Goal: Ask a question: Seek information or help from site administrators or community

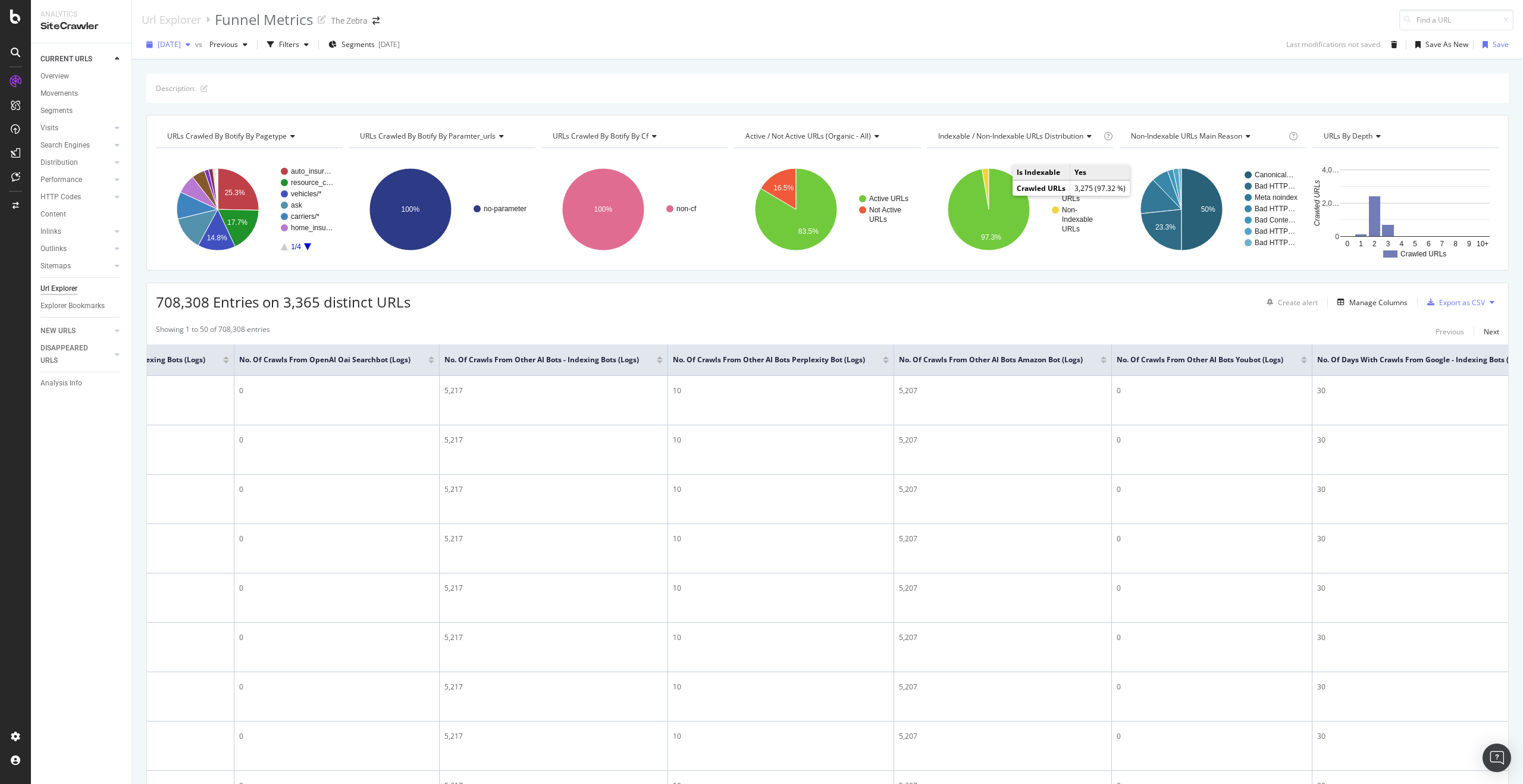
click at [181, 46] on span "[DATE]" at bounding box center [168, 45] width 23 height 10
click at [1003, 329] on div "Showing 1 to 50 of 708,308 entries Previous Next" at bounding box center [827, 331] width 1361 height 14
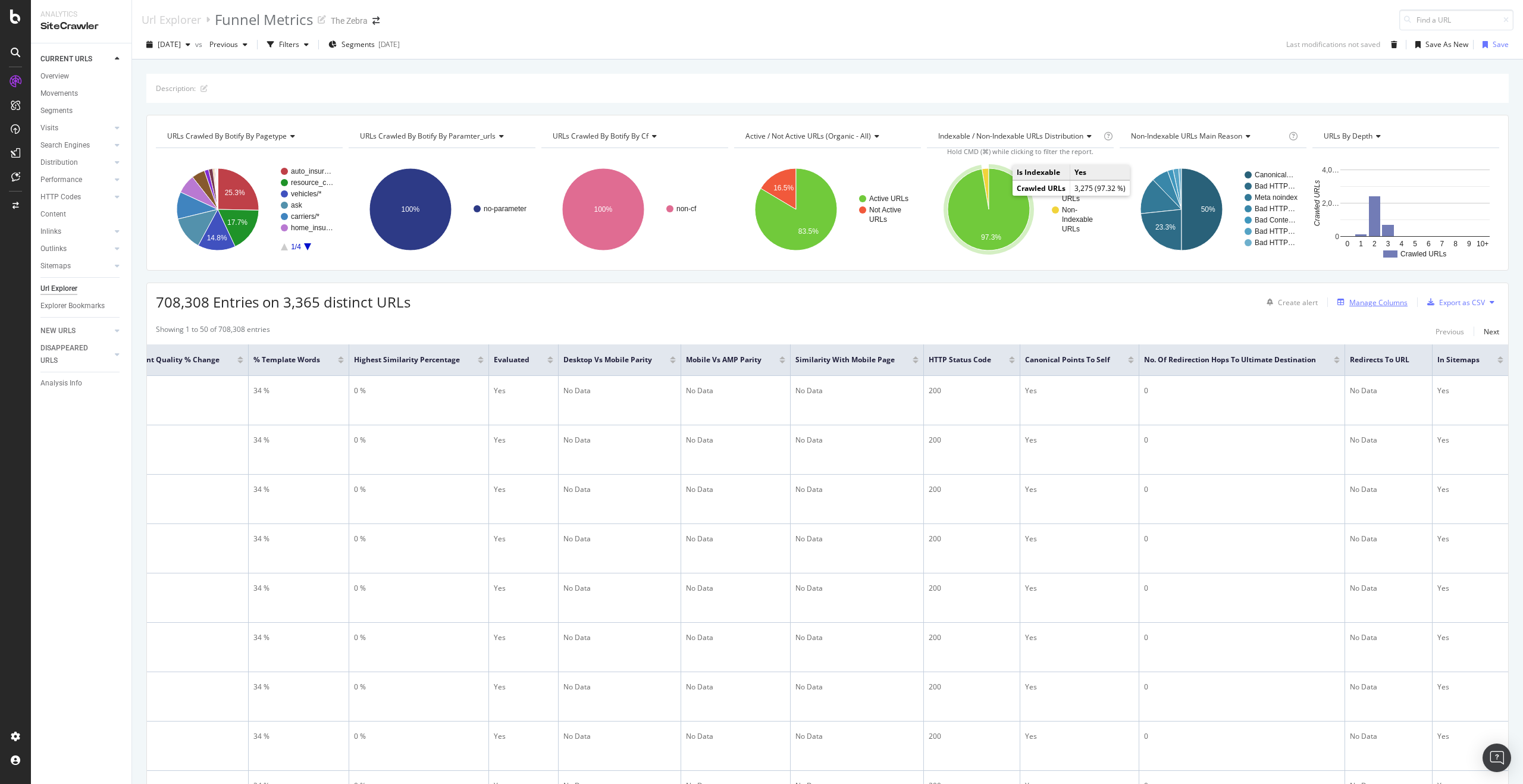
click at [1350, 301] on div "Manage Columns" at bounding box center [1377, 302] width 58 height 10
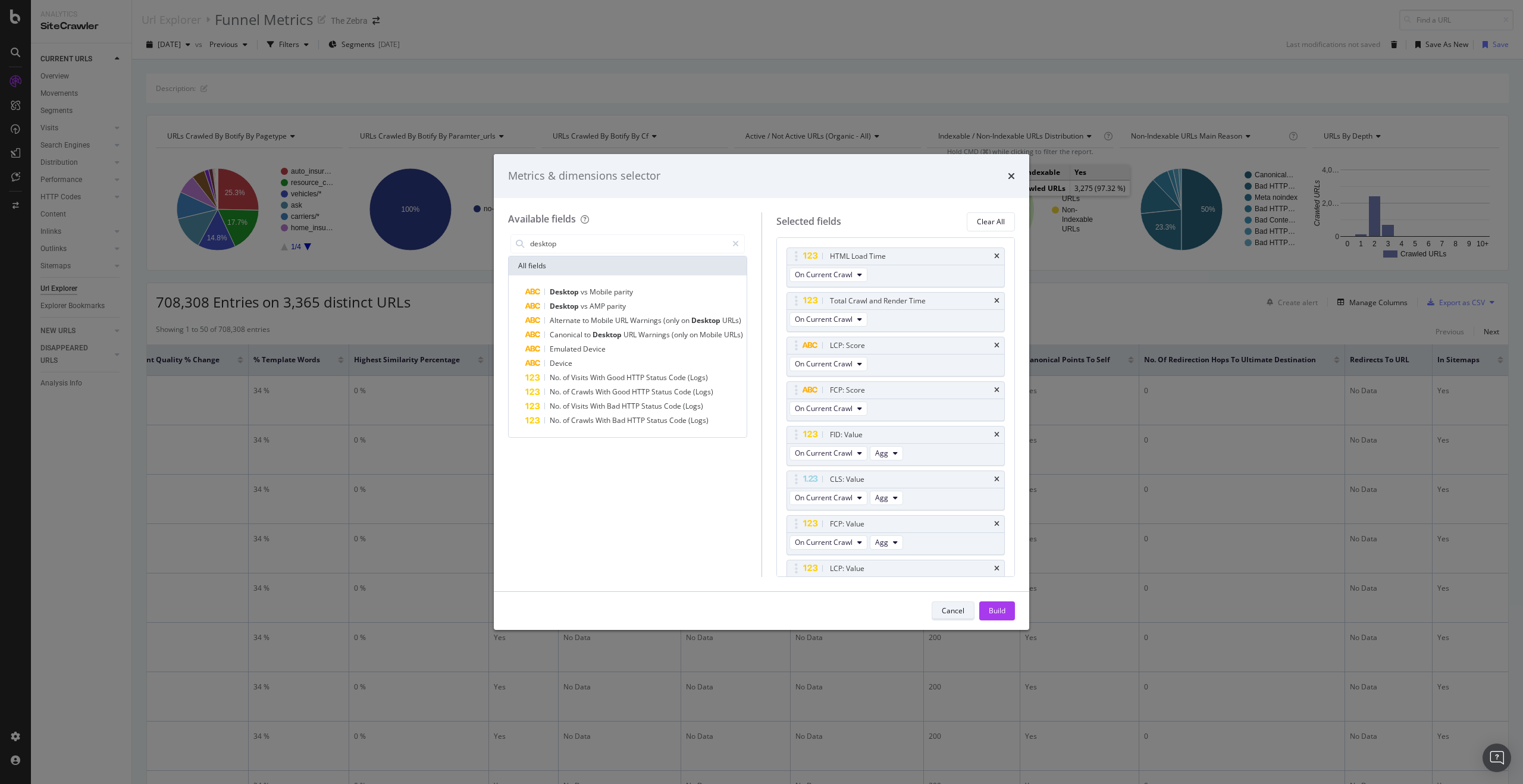
type input "desktop"
click at [958, 607] on div "Cancel" at bounding box center [953, 611] width 23 height 10
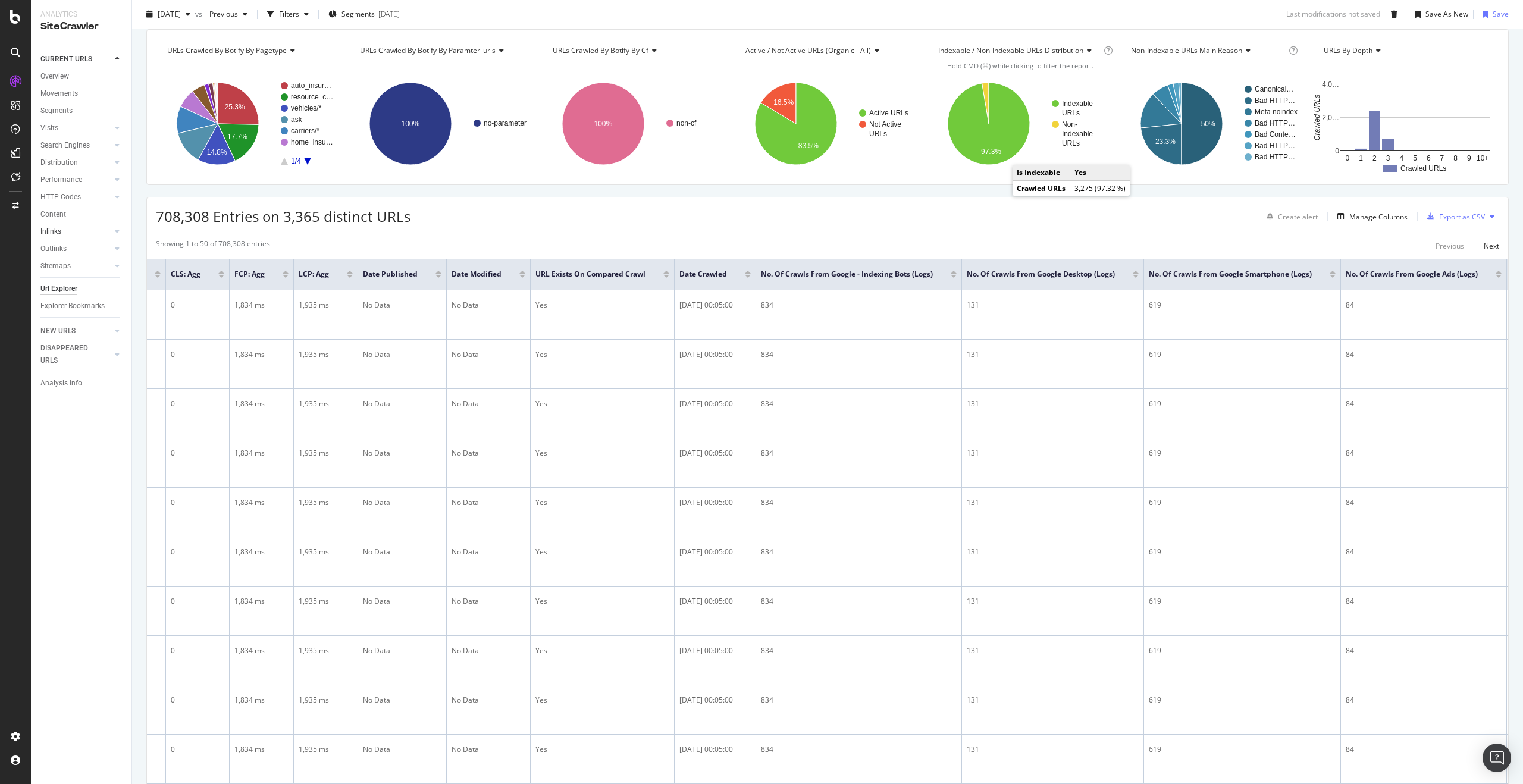
scroll to position [0, 636]
click at [1371, 215] on div "Manage Columns" at bounding box center [1377, 217] width 58 height 10
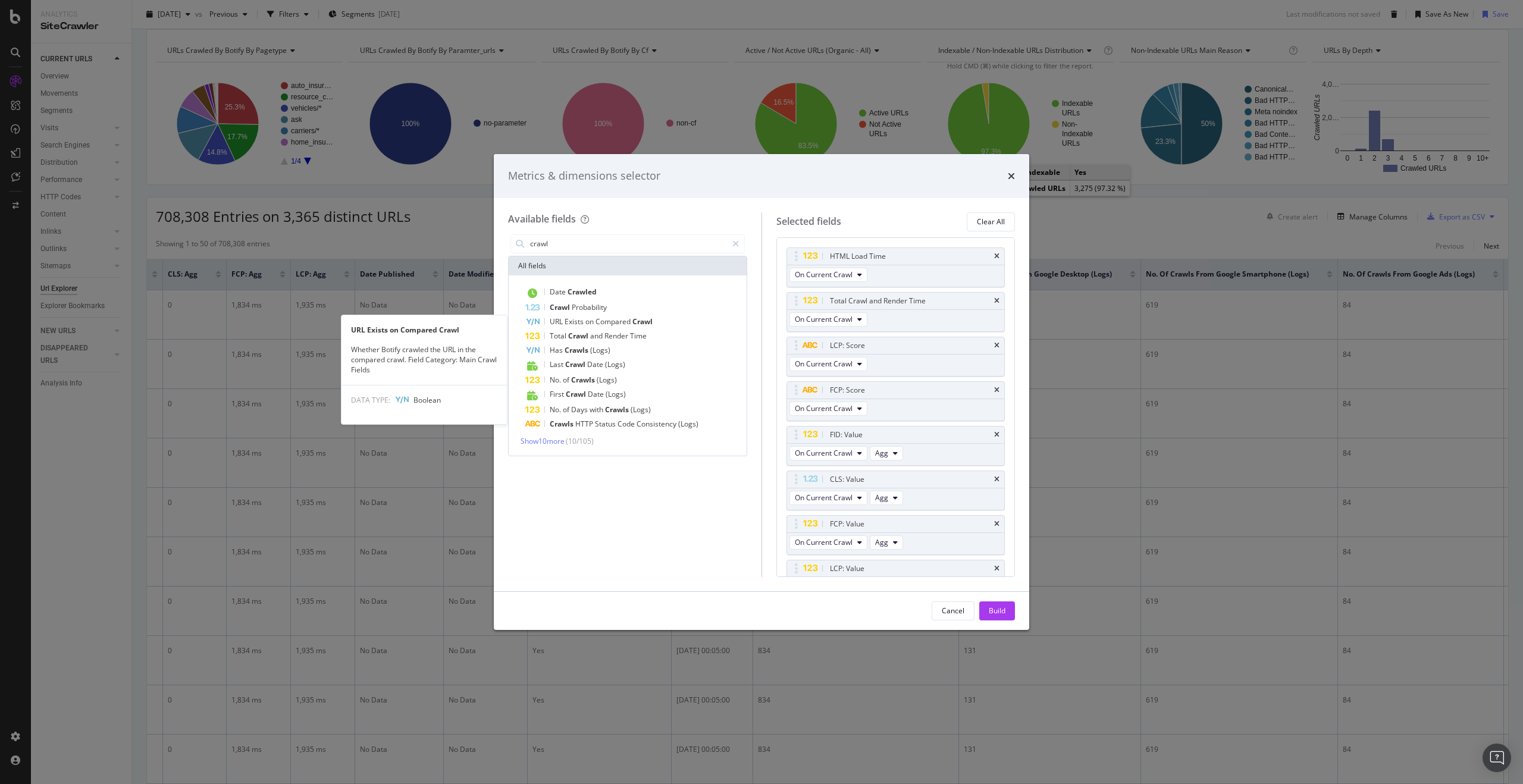
scroll to position [0, 0]
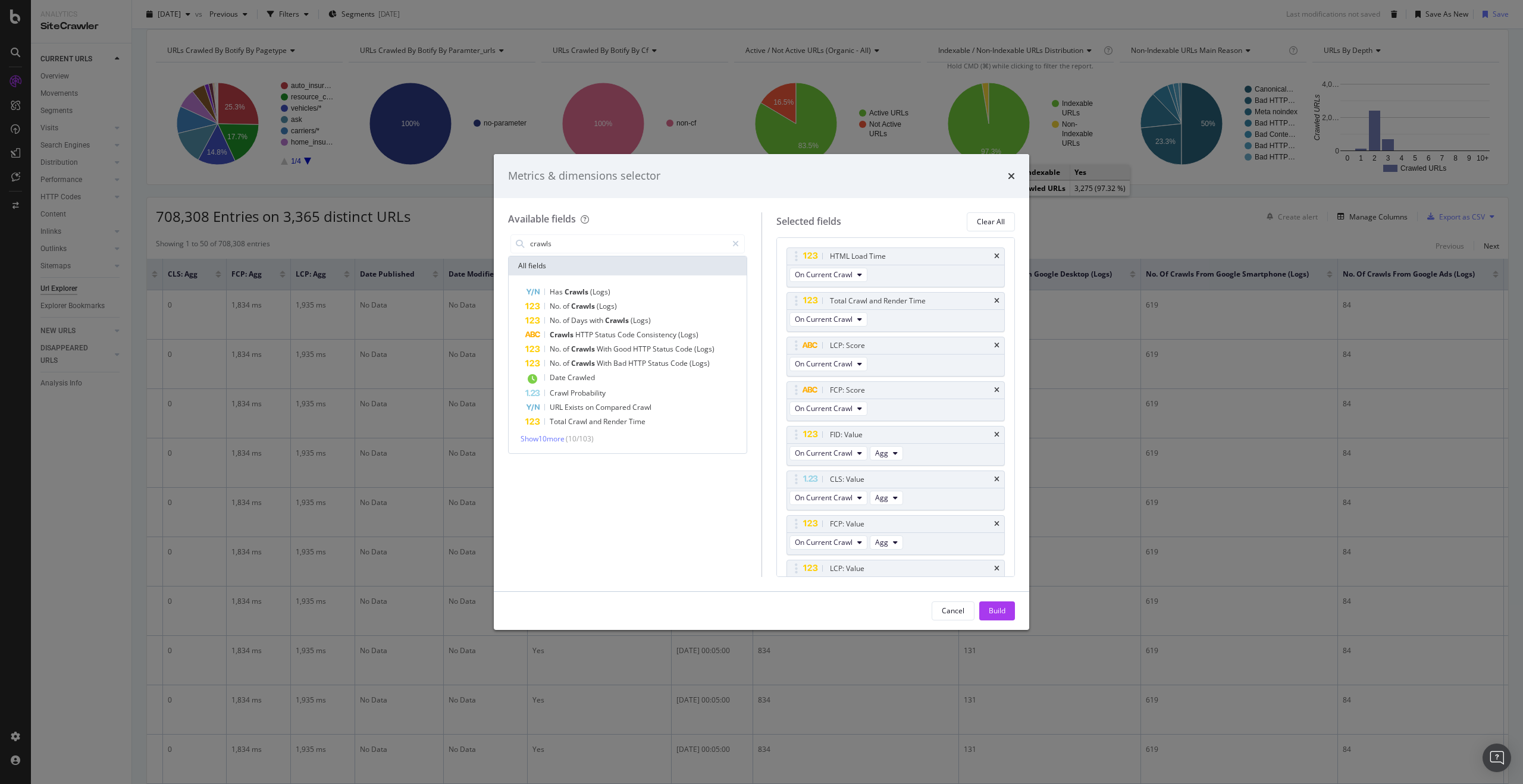
type input "crawls"
click at [1005, 178] on div "Metrics & dimensions selector" at bounding box center [762, 176] width 507 height 16
click at [1011, 178] on icon "times" at bounding box center [1011, 176] width 7 height 10
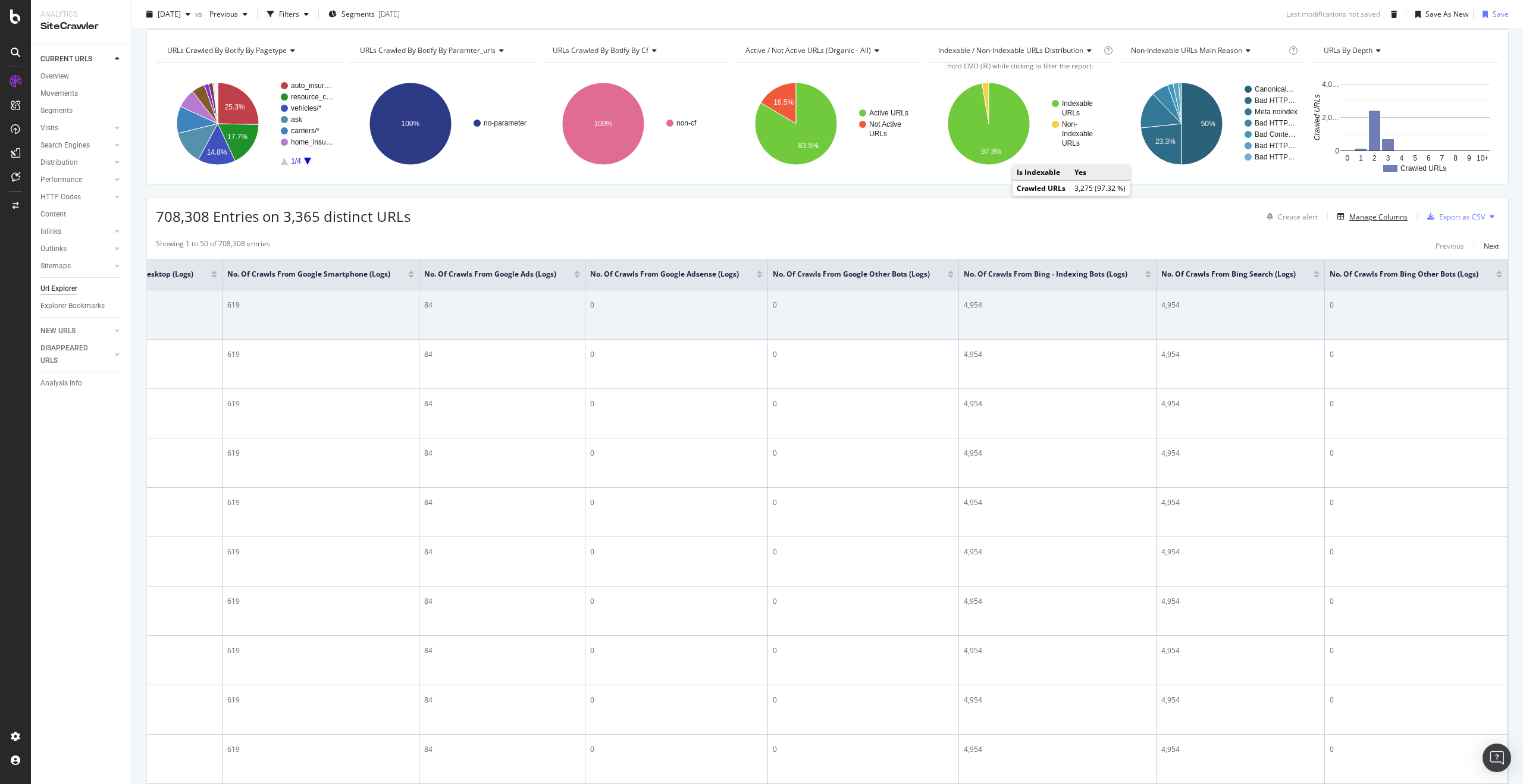
scroll to position [0, 1561]
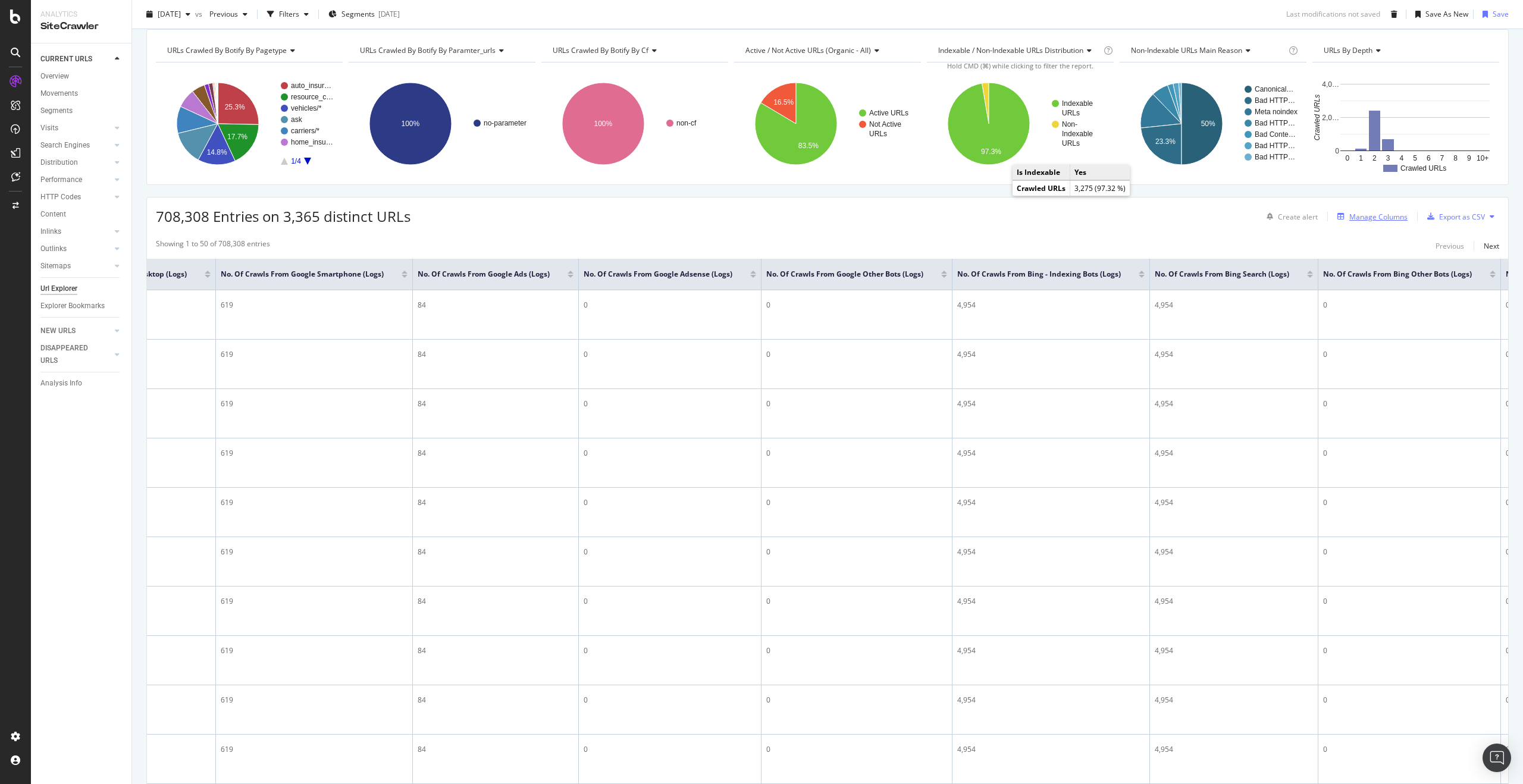
click at [1394, 220] on div "Manage Columns" at bounding box center [1377, 217] width 58 height 10
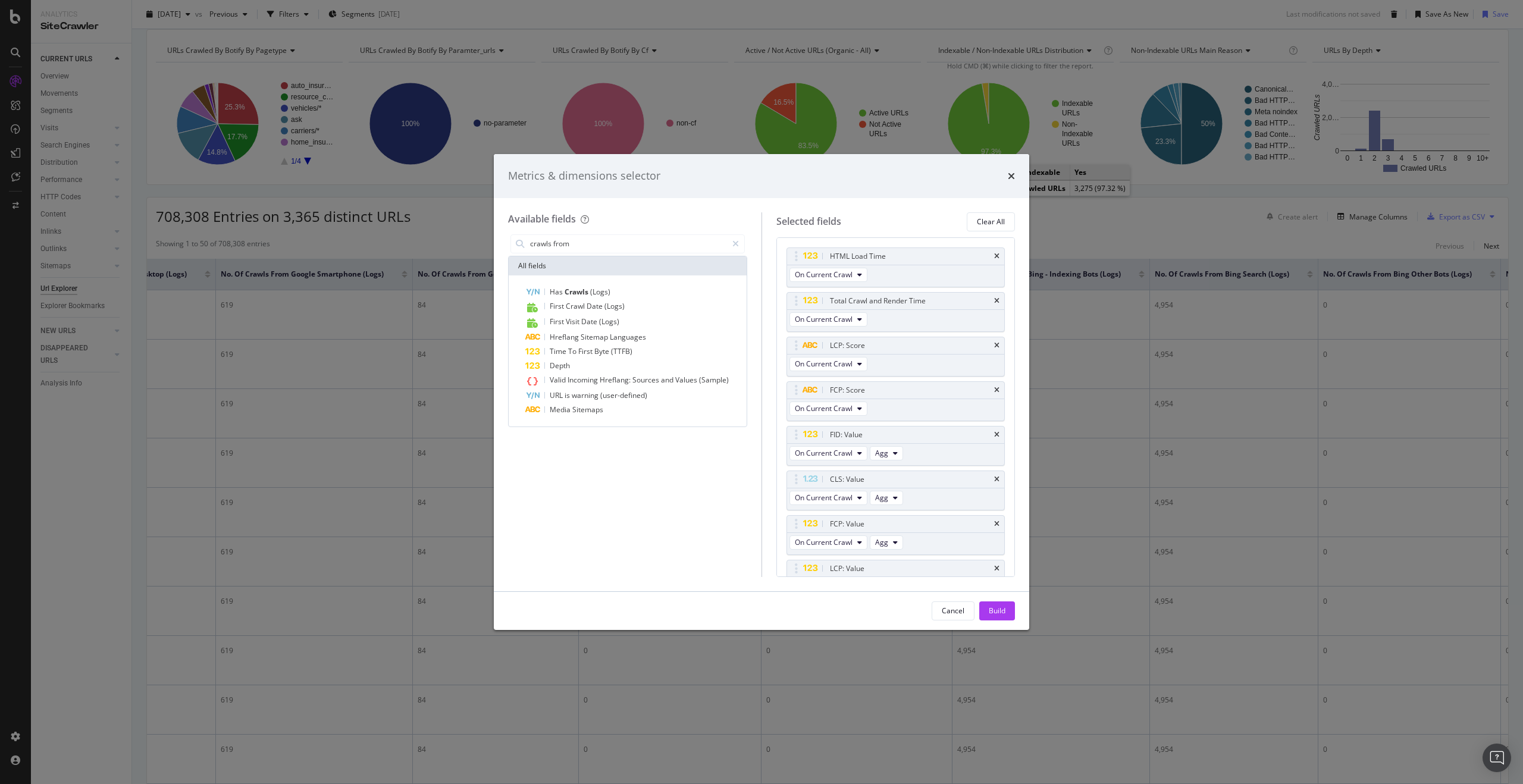
drag, startPoint x: 593, startPoint y: 242, endPoint x: 442, endPoint y: 242, distance: 151.0
click at [442, 242] on div "Metrics & dimensions selector Available fields crawls from All fields Has Crawl…" at bounding box center [762, 392] width 1523 height 784
type input "no. of crawl"
click at [946, 611] on div "Cancel" at bounding box center [953, 611] width 23 height 10
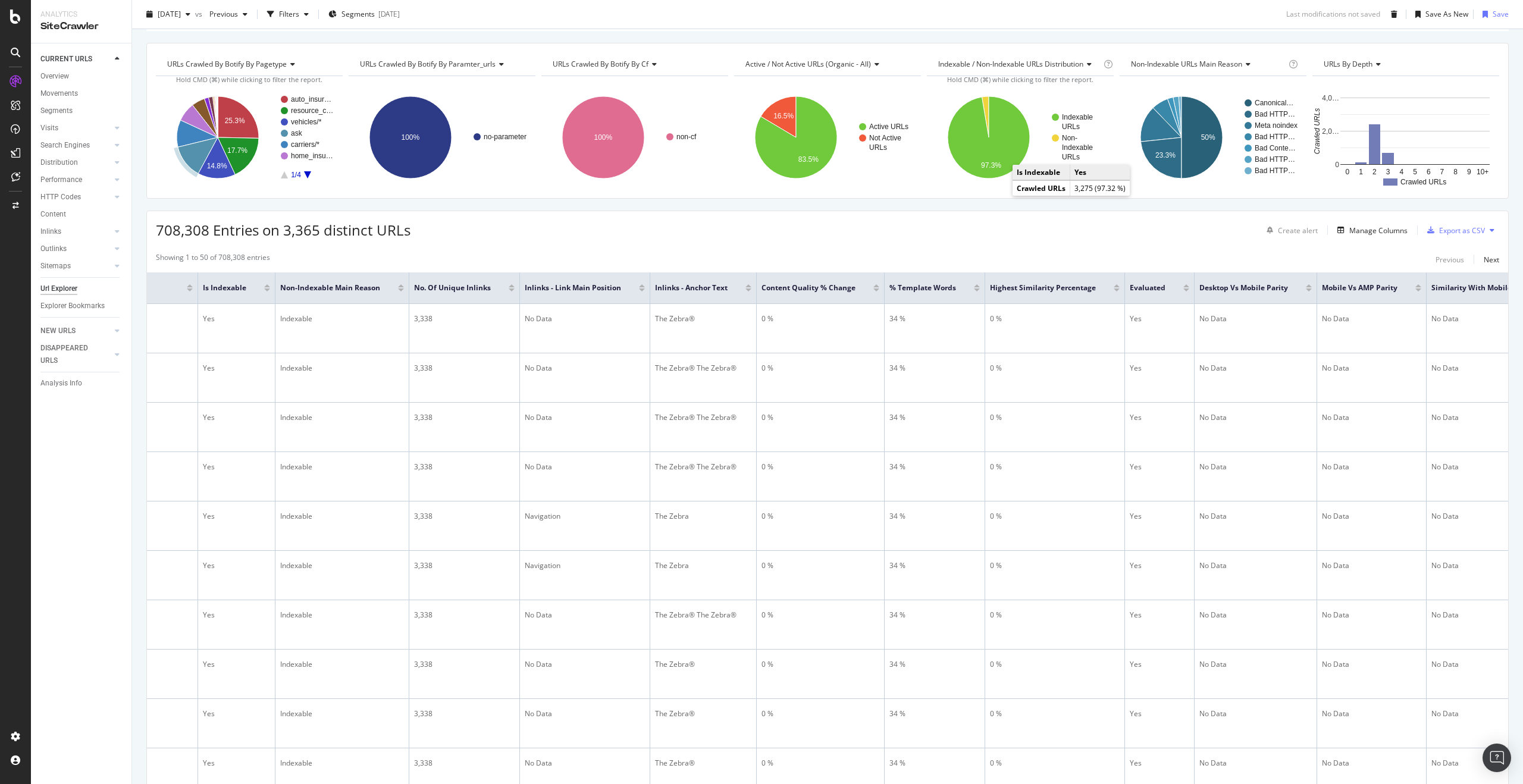
scroll to position [0, 7817]
click at [1375, 234] on div "Manage Columns" at bounding box center [1377, 231] width 58 height 10
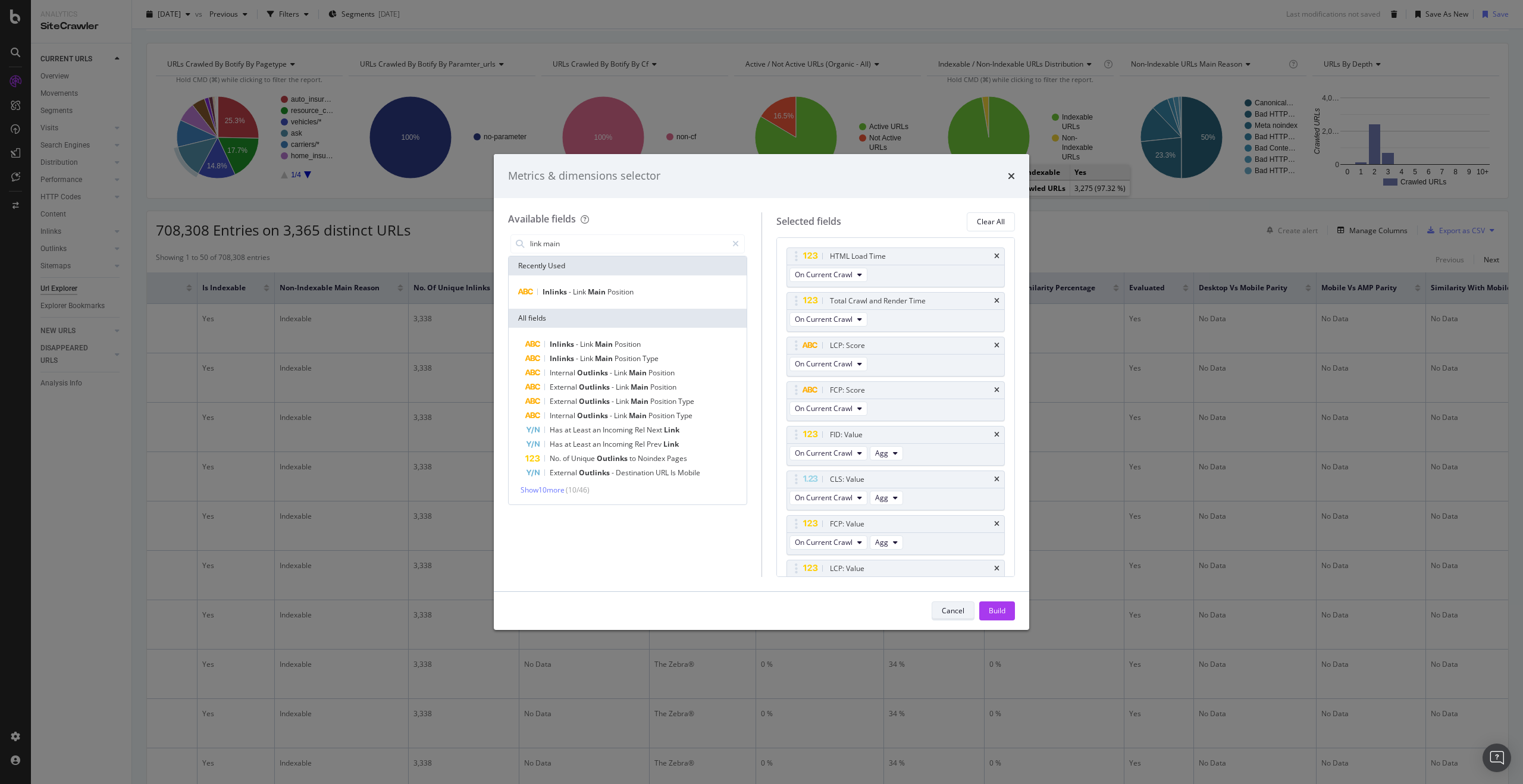
type input "link main"
click at [939, 613] on button "Cancel" at bounding box center [953, 610] width 43 height 19
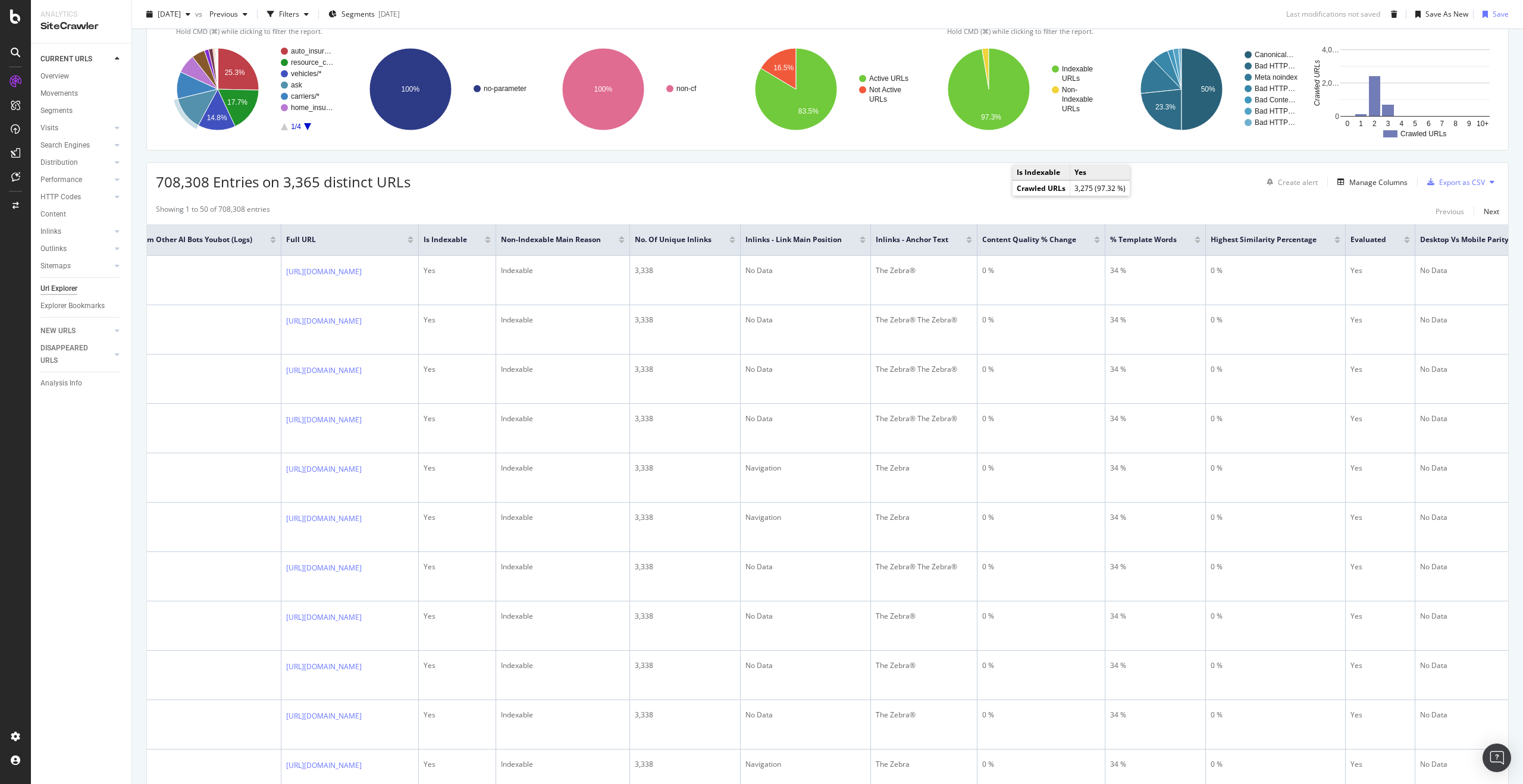
scroll to position [0, 7596]
click at [1391, 184] on div "Manage Columns" at bounding box center [1377, 182] width 58 height 10
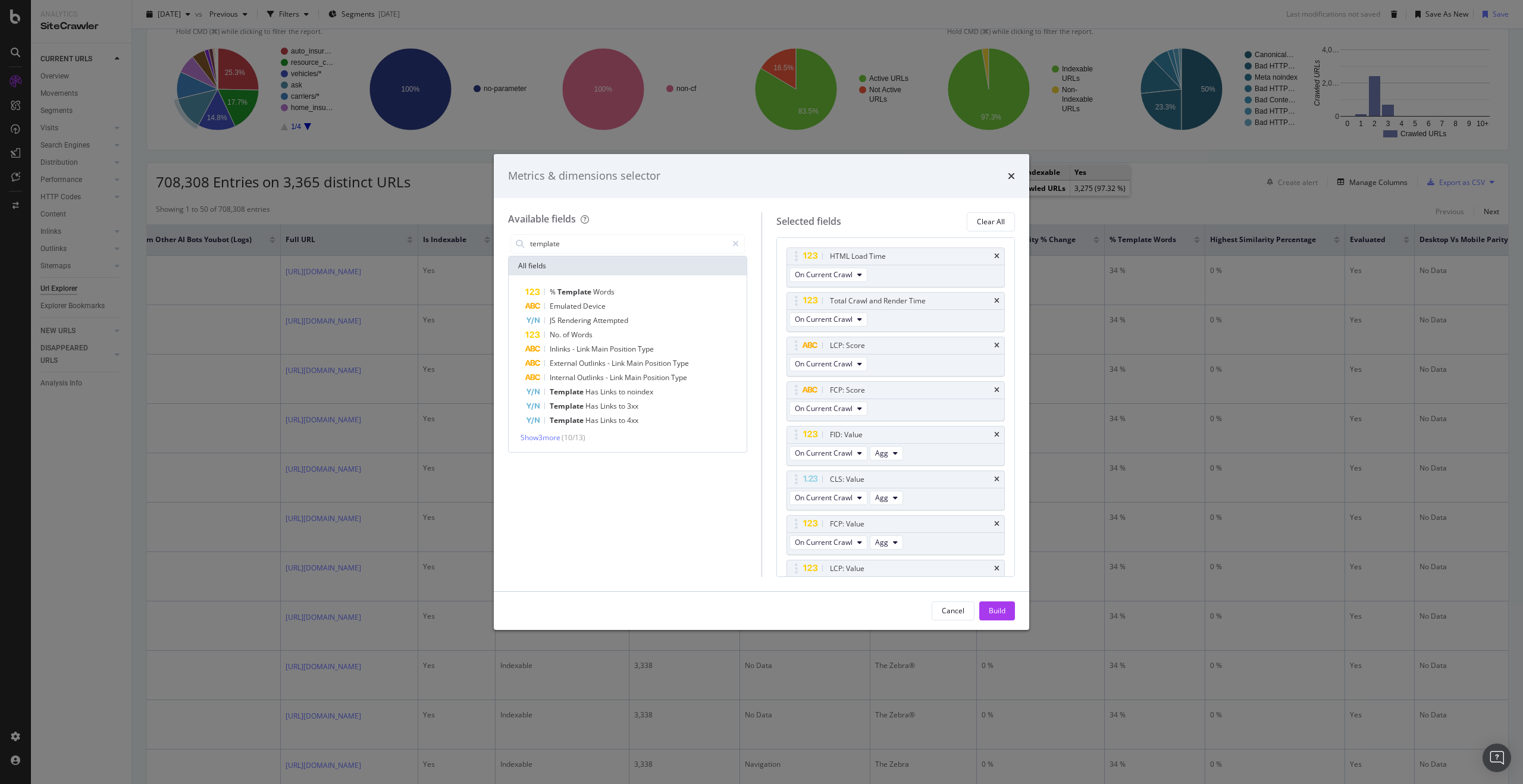
type input "template"
click at [1006, 181] on div "Metrics & dimensions selector" at bounding box center [762, 176] width 507 height 16
click at [1005, 175] on div "Metrics & dimensions selector" at bounding box center [762, 176] width 507 height 16
click at [1011, 177] on icon "times" at bounding box center [1011, 176] width 7 height 10
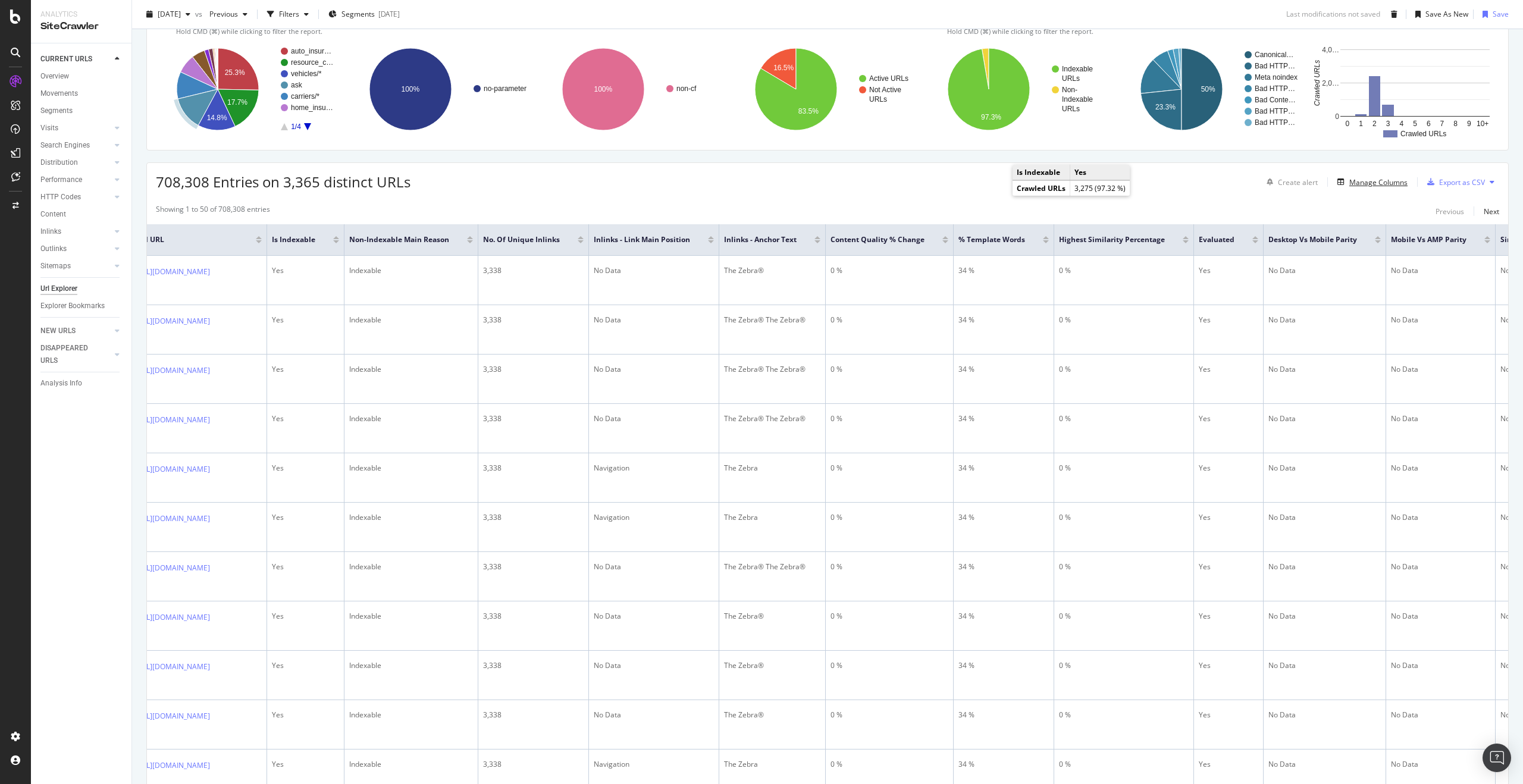
scroll to position [0, 7806]
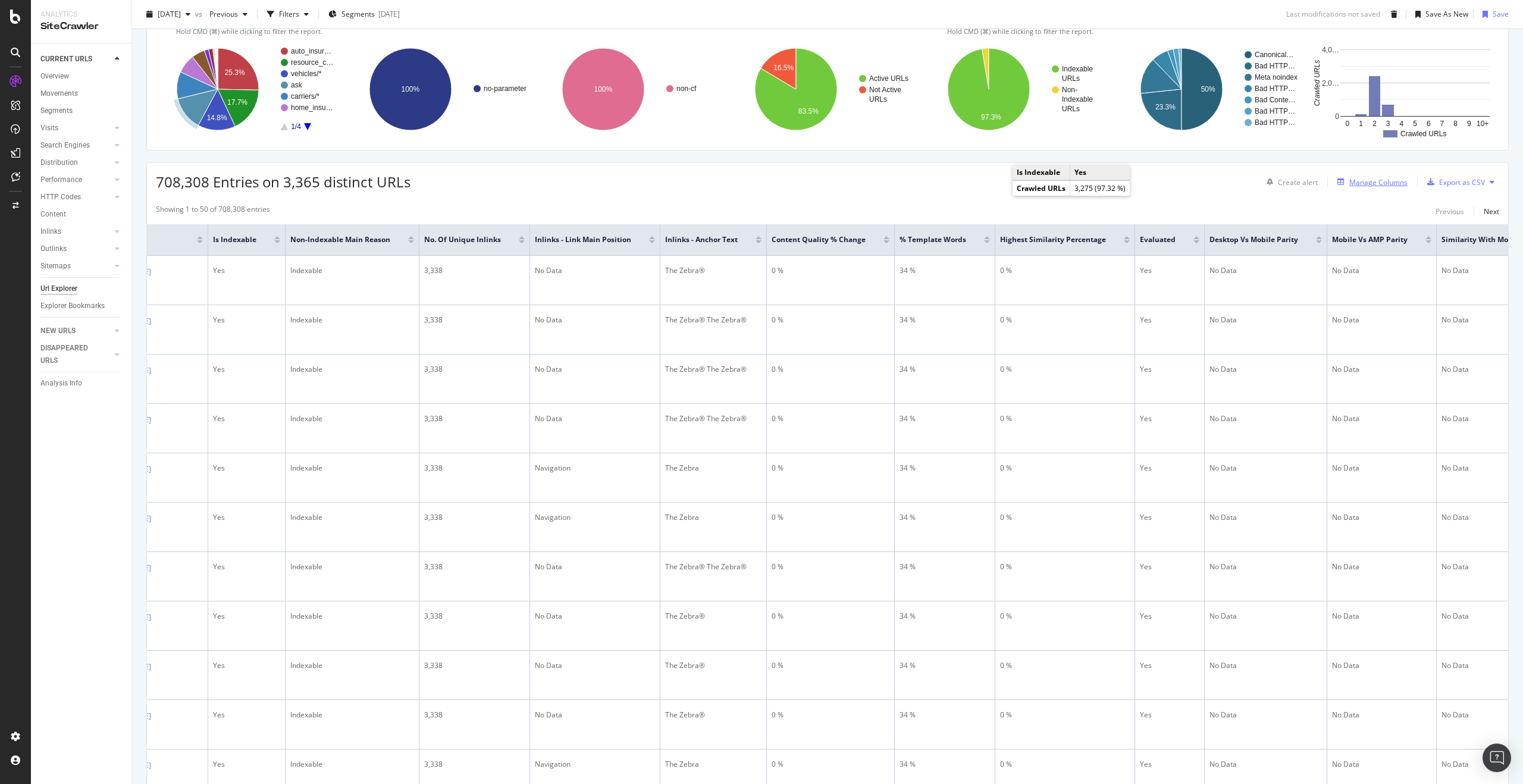
click at [1378, 187] on div "Manage Columns" at bounding box center [1377, 182] width 58 height 10
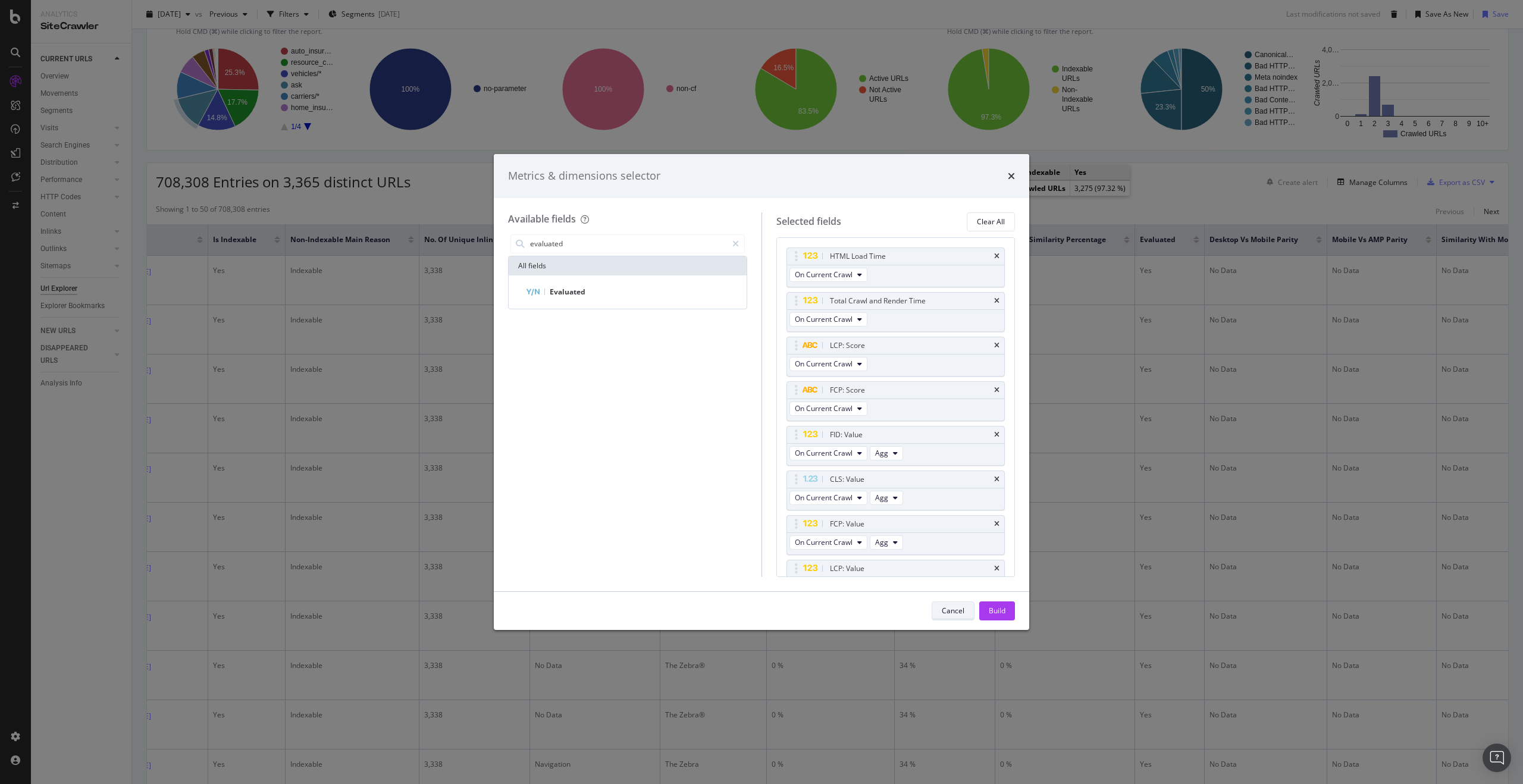
type input "evaluated"
click at [951, 604] on div "Cancel" at bounding box center [953, 611] width 23 height 17
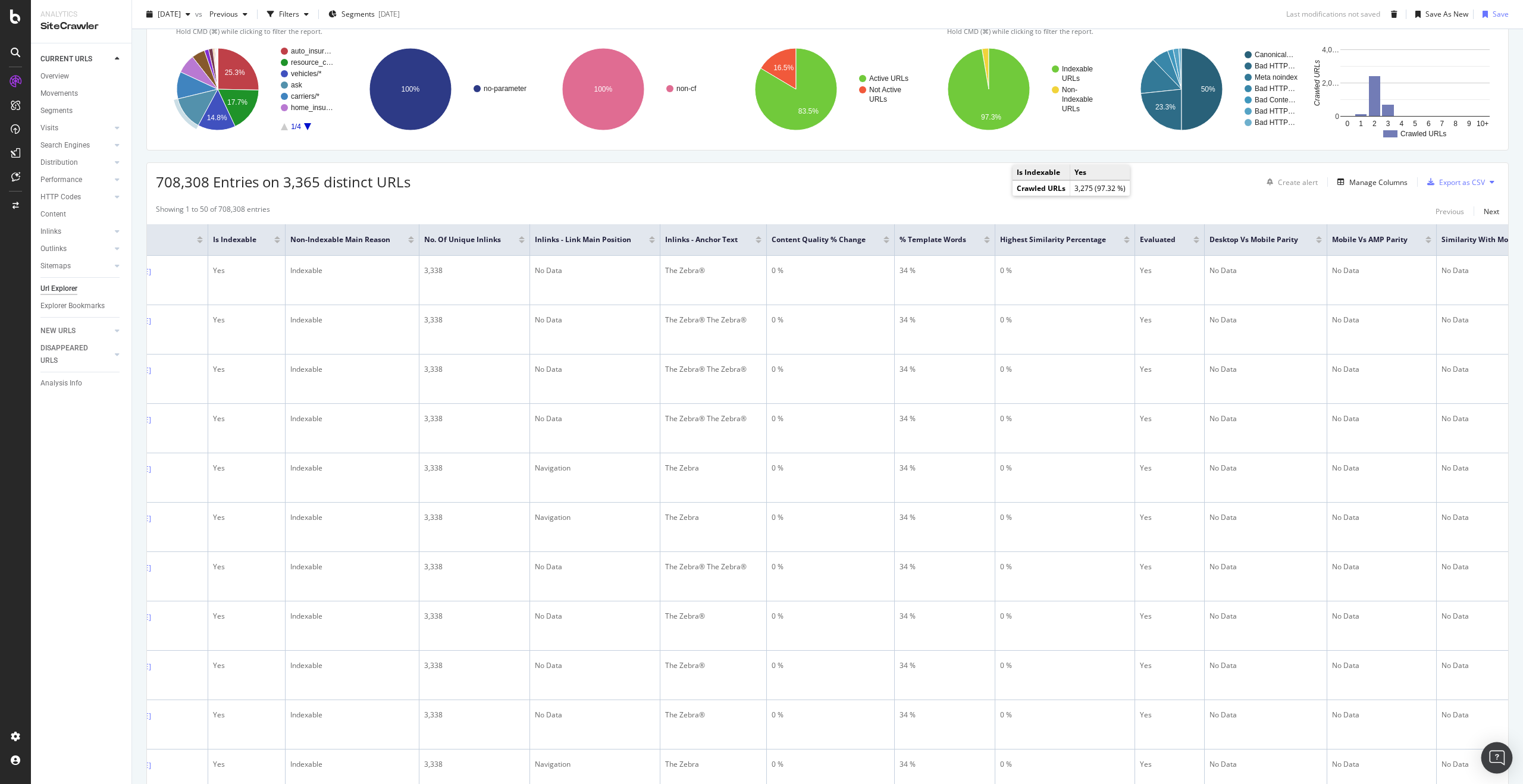
click at [1500, 748] on div "Open Intercom Messenger" at bounding box center [1497, 758] width 32 height 32
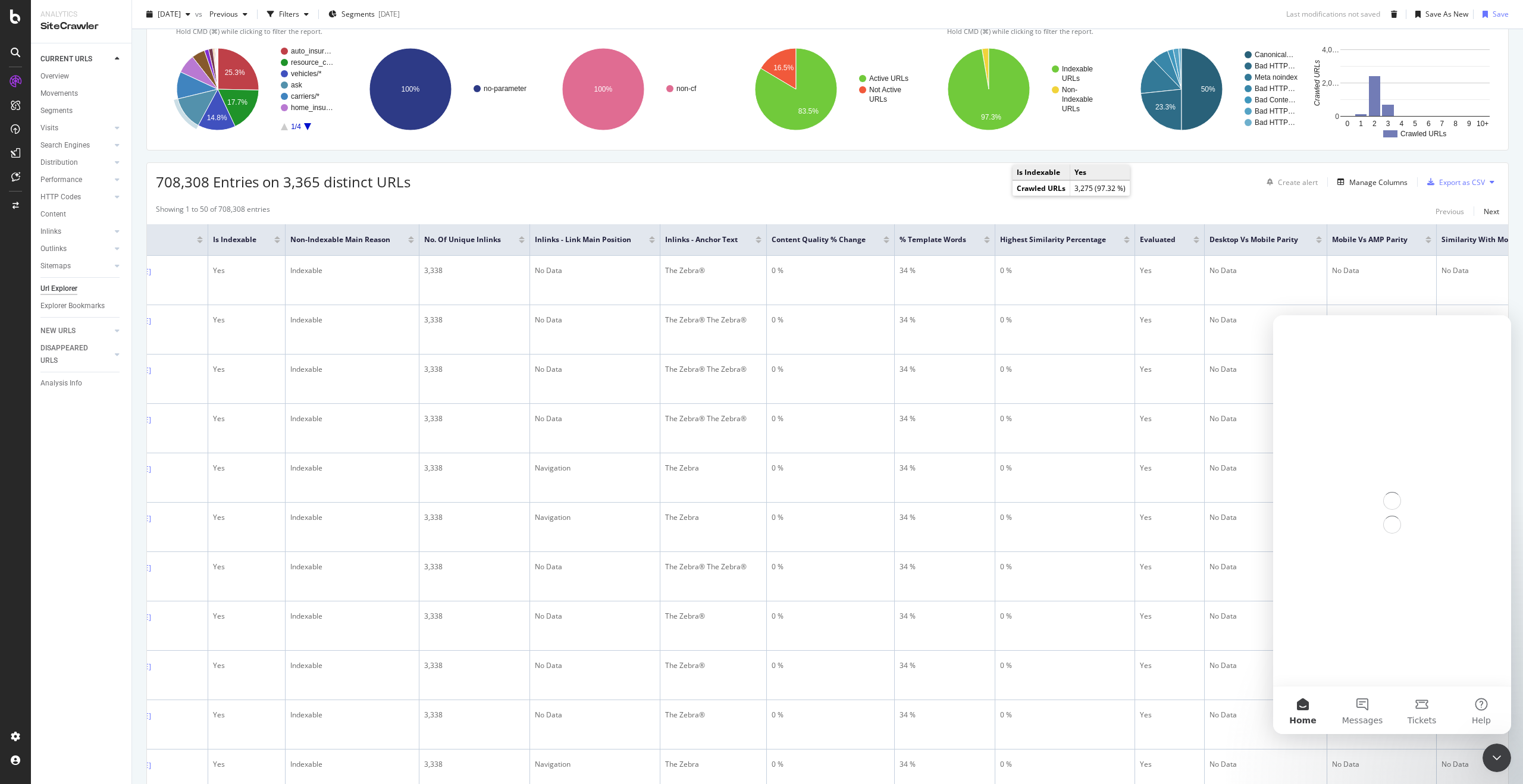
scroll to position [0, 0]
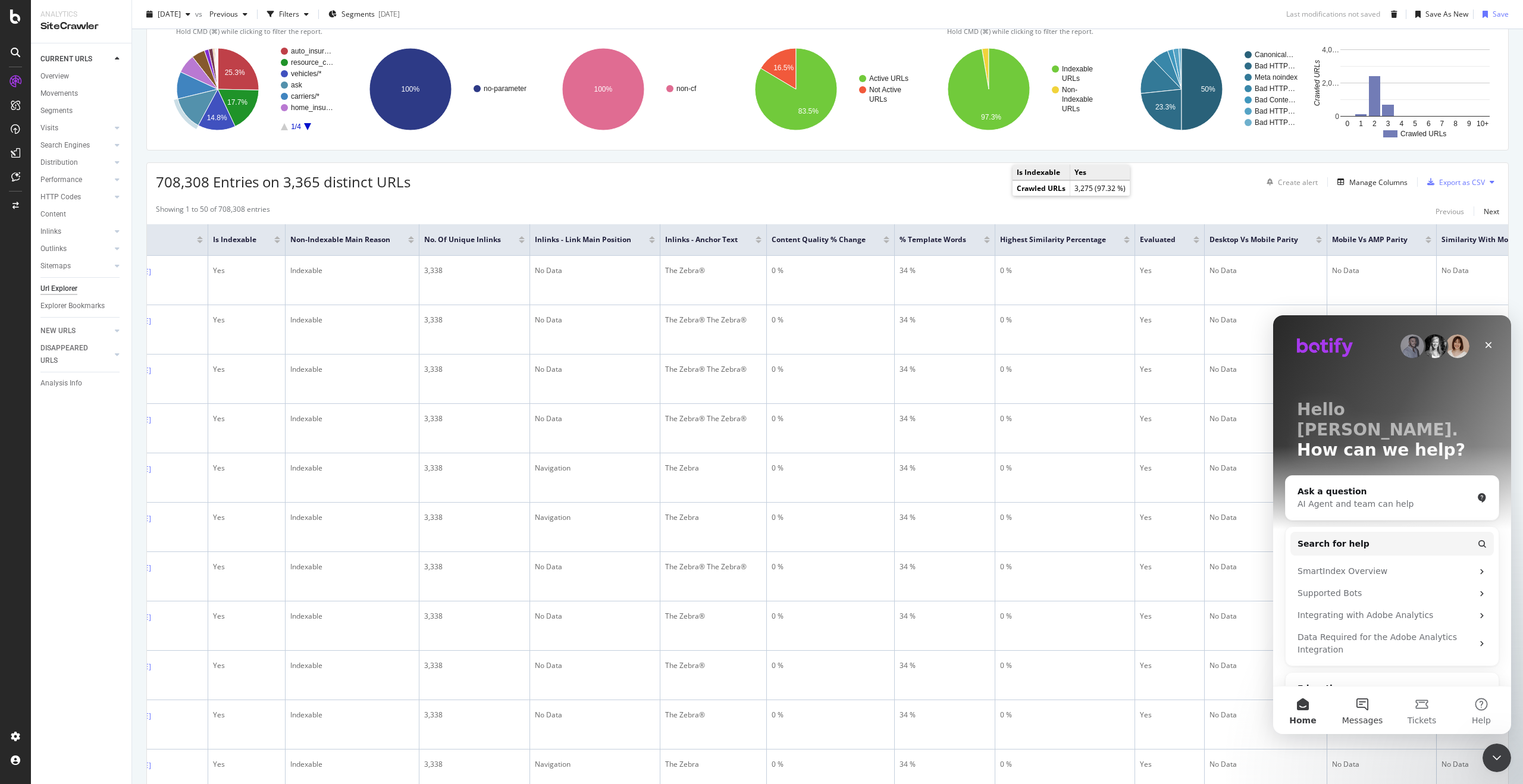
click at [1360, 716] on span "Messages" at bounding box center [1362, 720] width 41 height 8
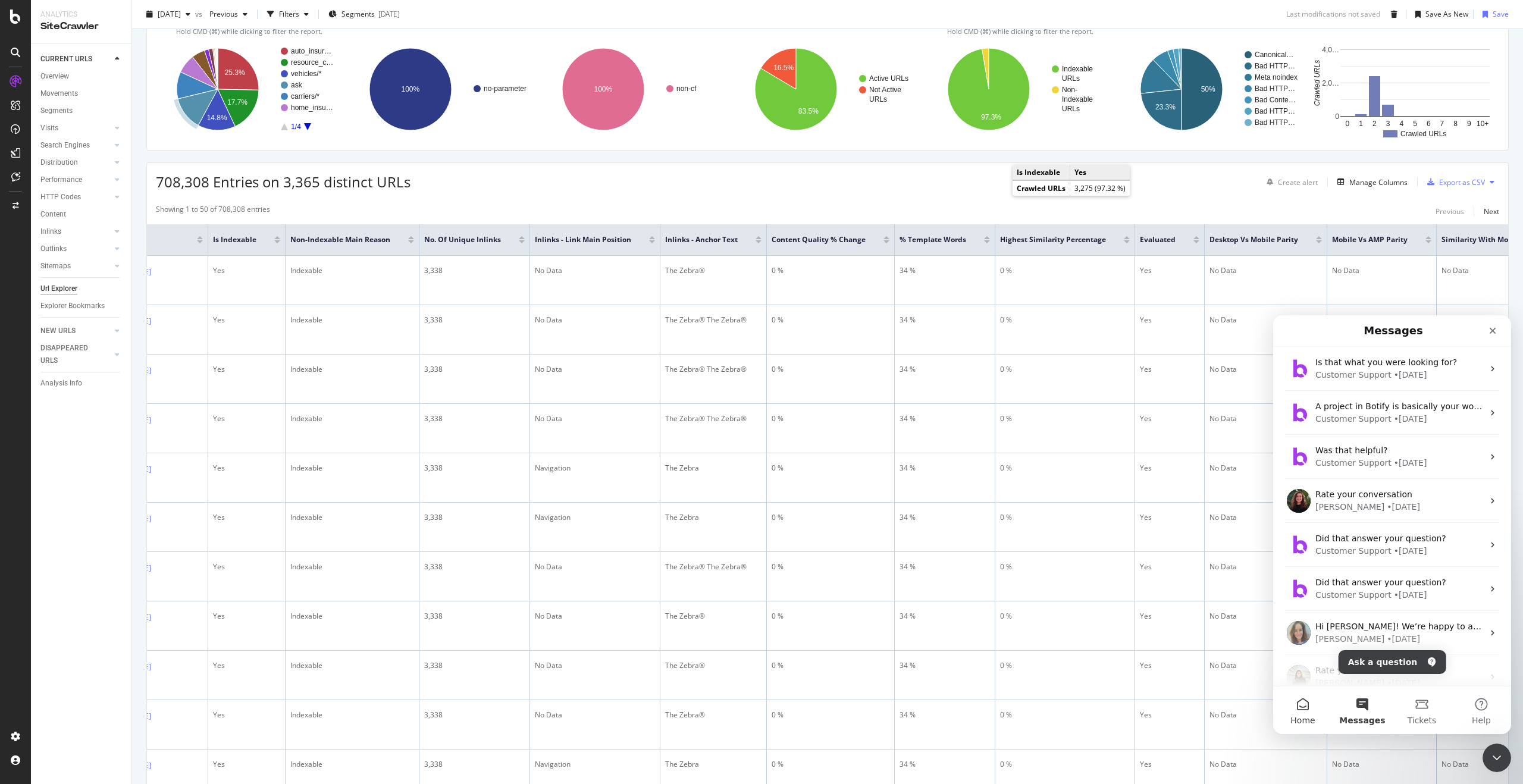
click at [1297, 701] on button "Home" at bounding box center [1302, 710] width 59 height 48
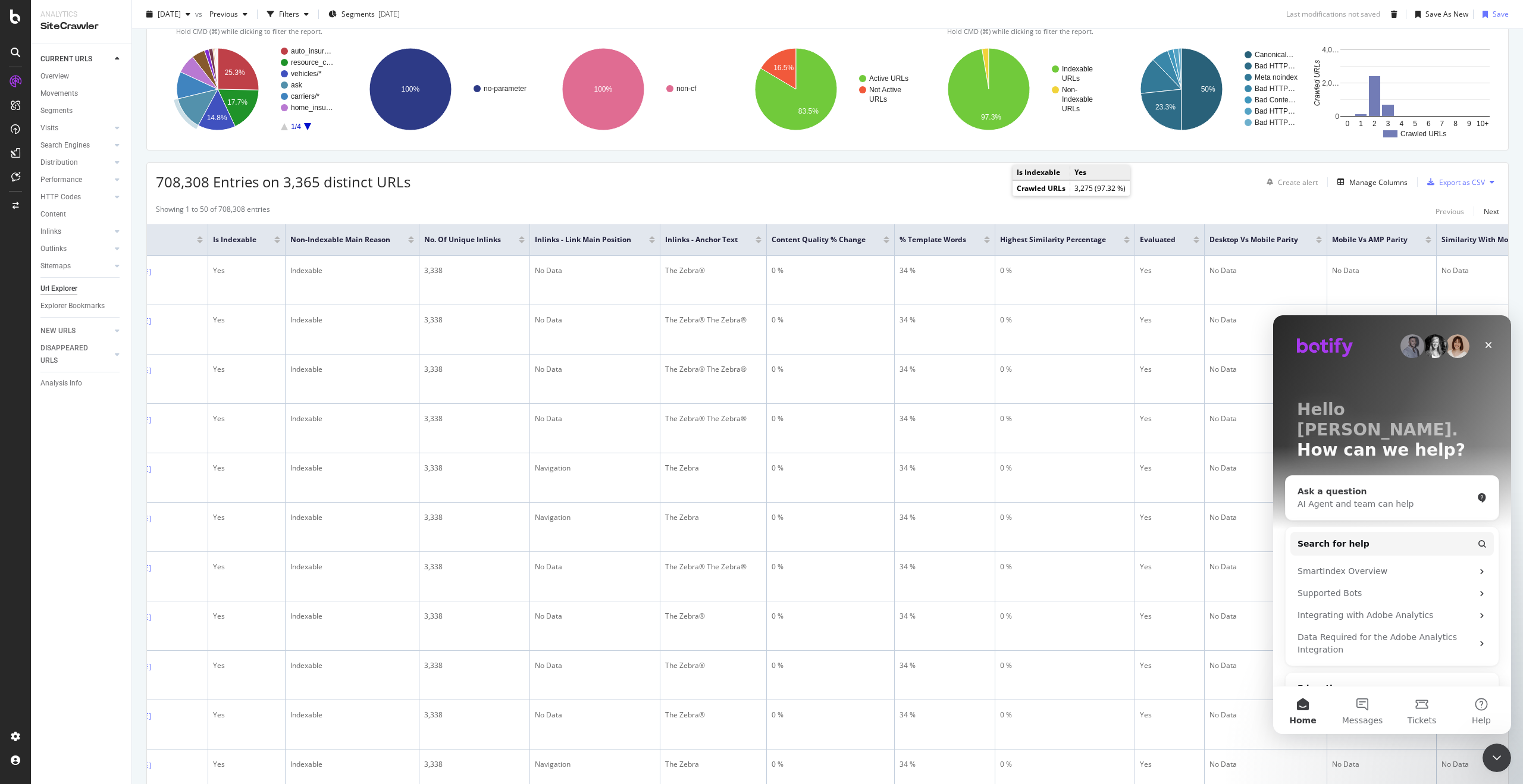
click at [1354, 485] on div "Ask a question" at bounding box center [1384, 491] width 175 height 13
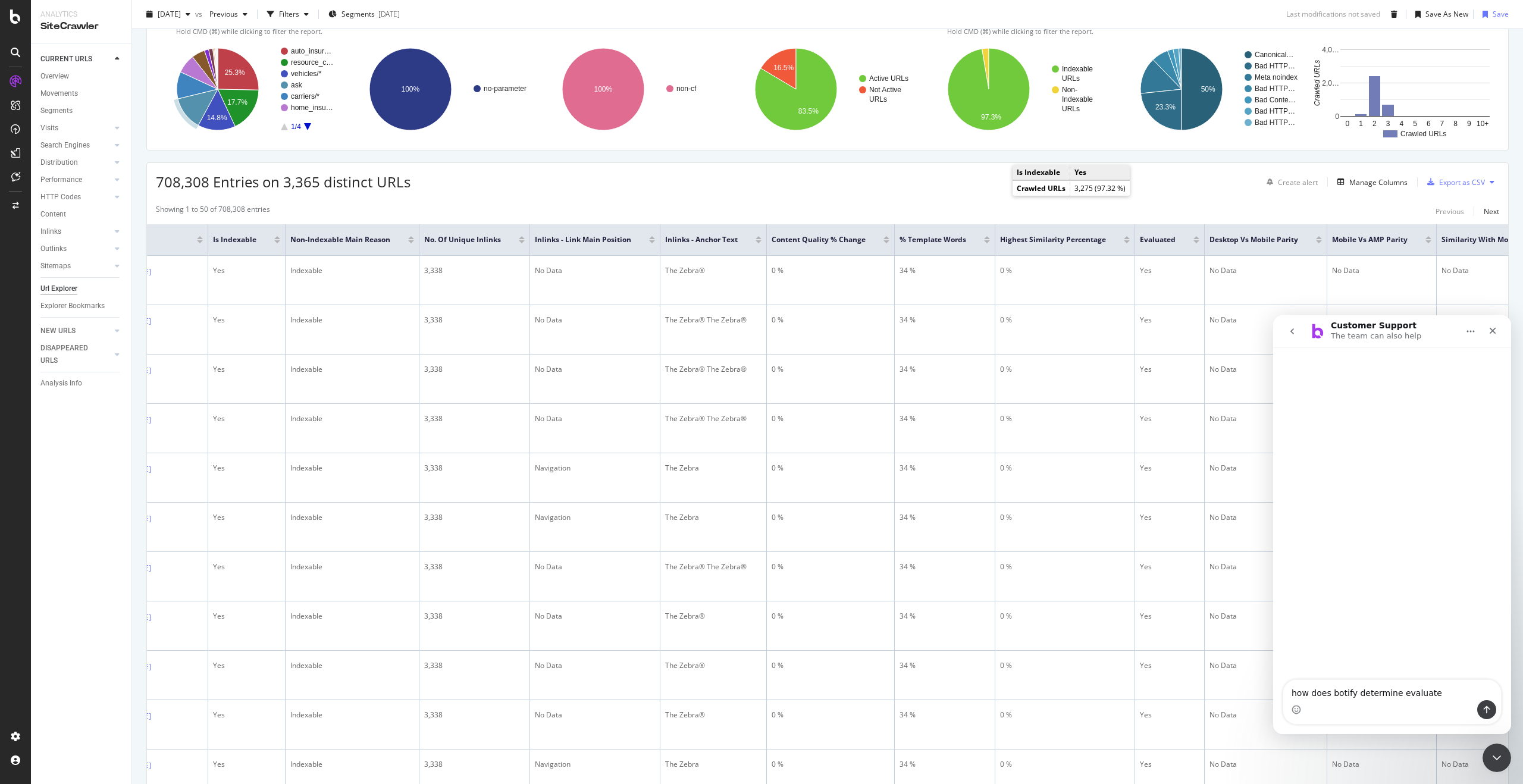
type textarea "how does botify determine evaluated"
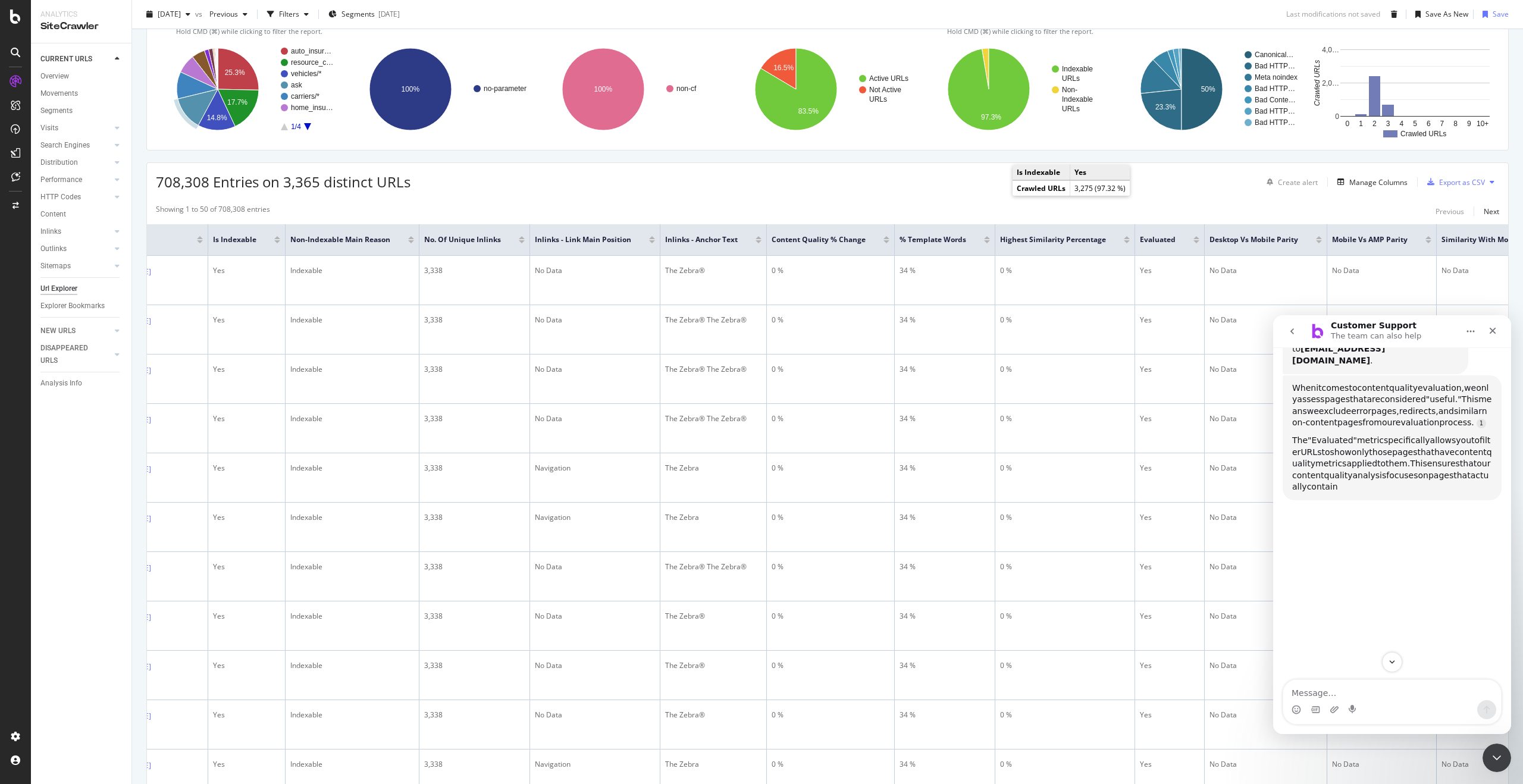
scroll to position [139, 0]
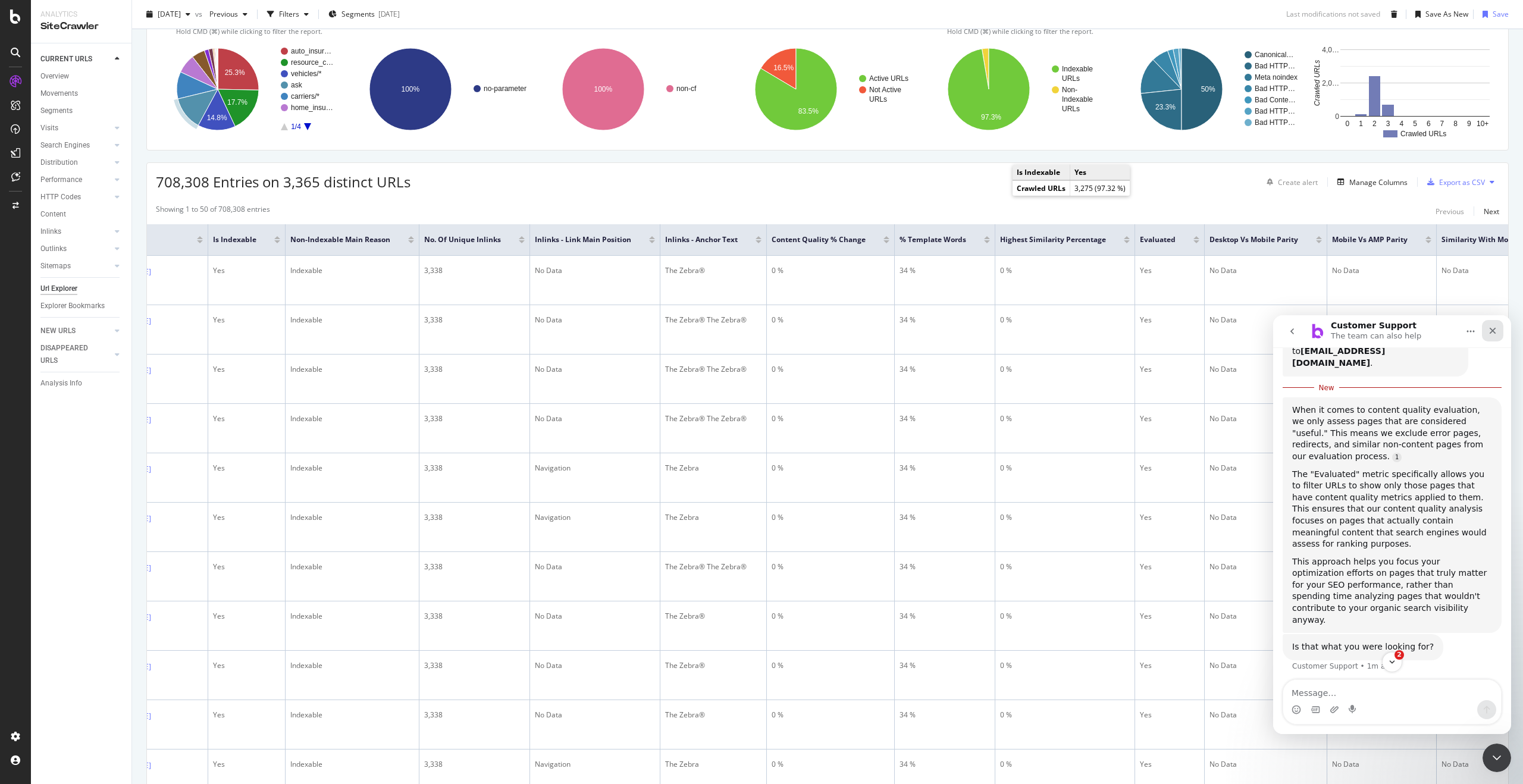
click at [1489, 339] on div "Close" at bounding box center [1492, 331] width 22 height 22
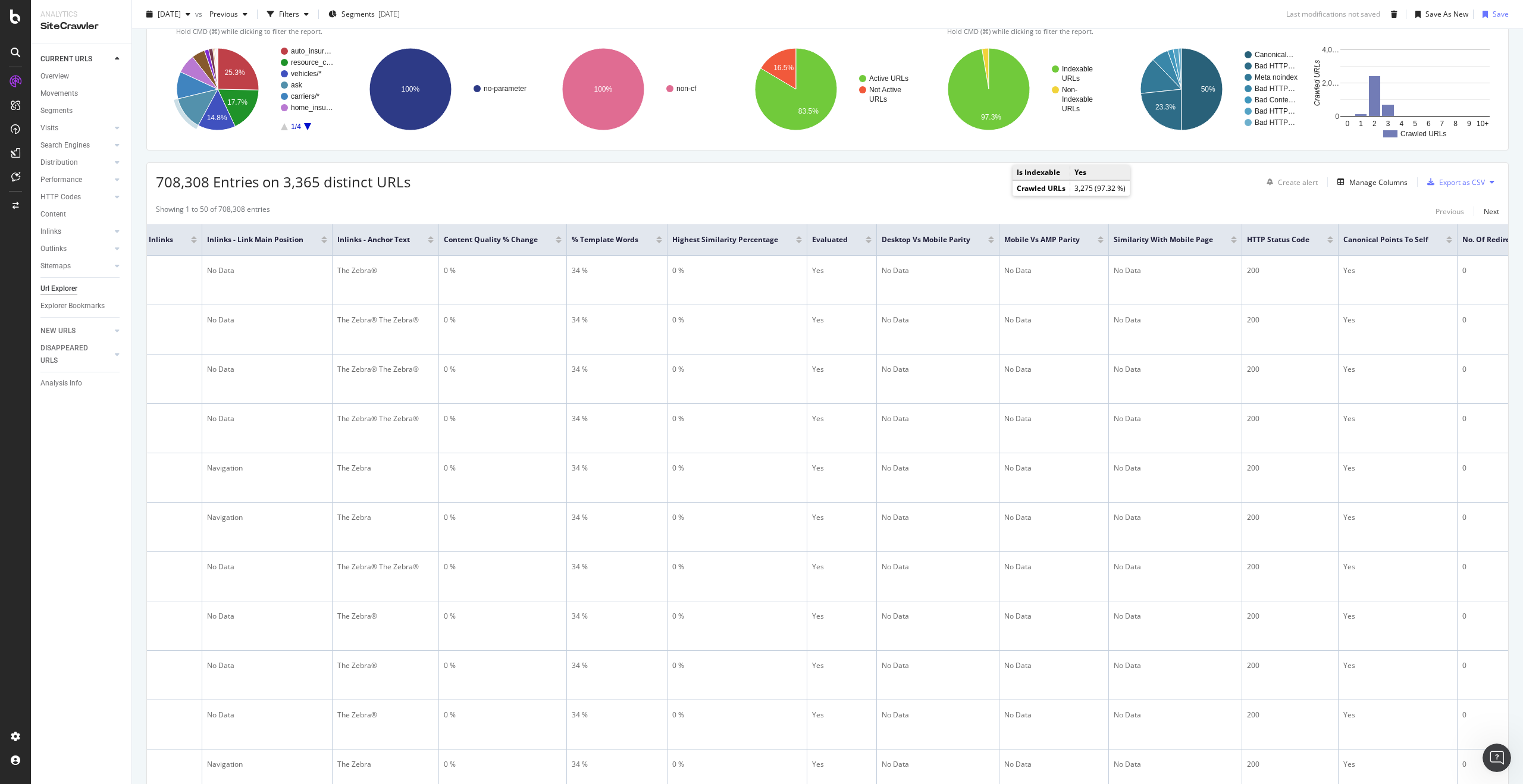
scroll to position [0, 8135]
click at [1357, 184] on div "Manage Columns" at bounding box center [1377, 182] width 58 height 10
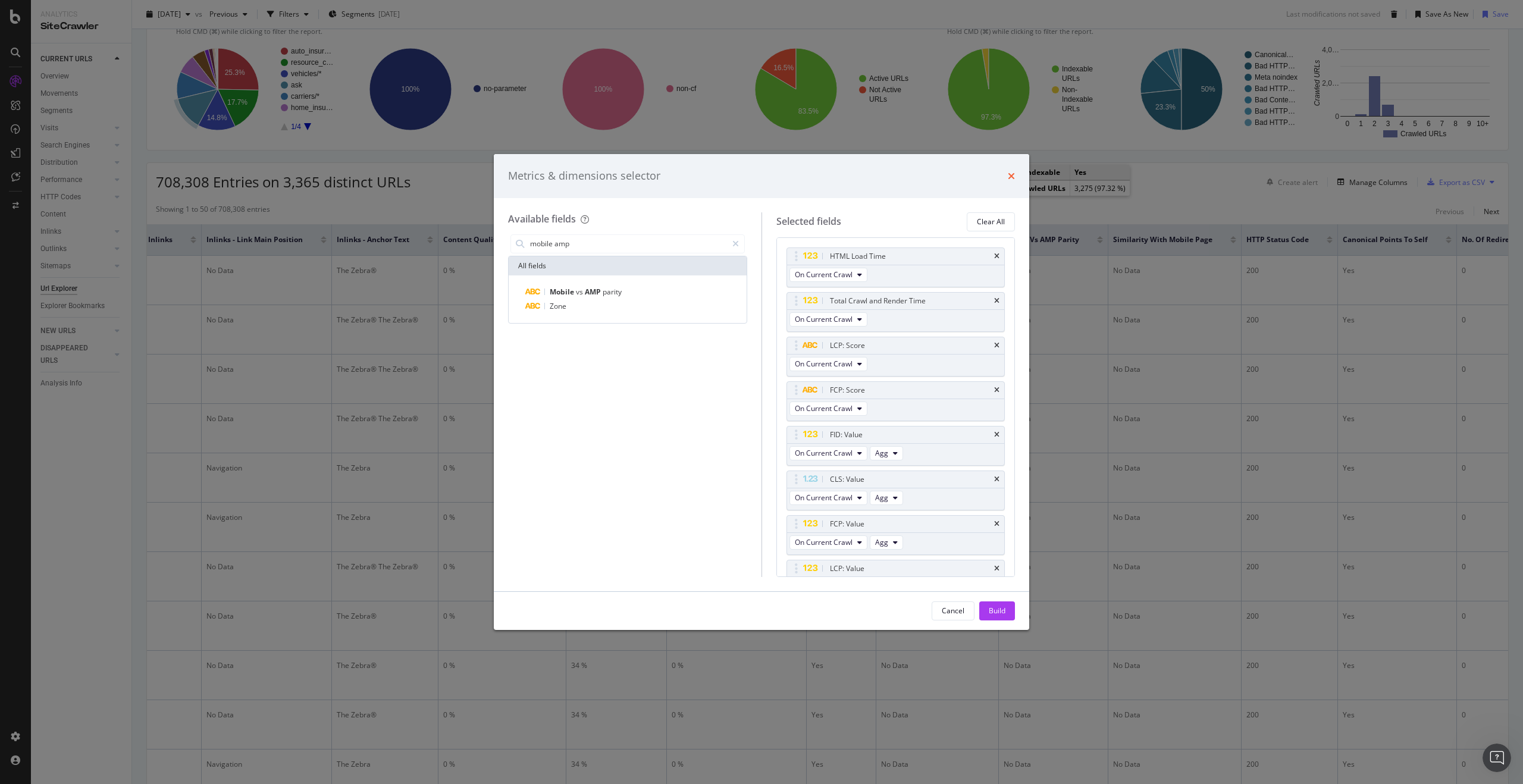
type input "mobile amp"
click at [1011, 173] on icon "times" at bounding box center [1011, 176] width 7 height 10
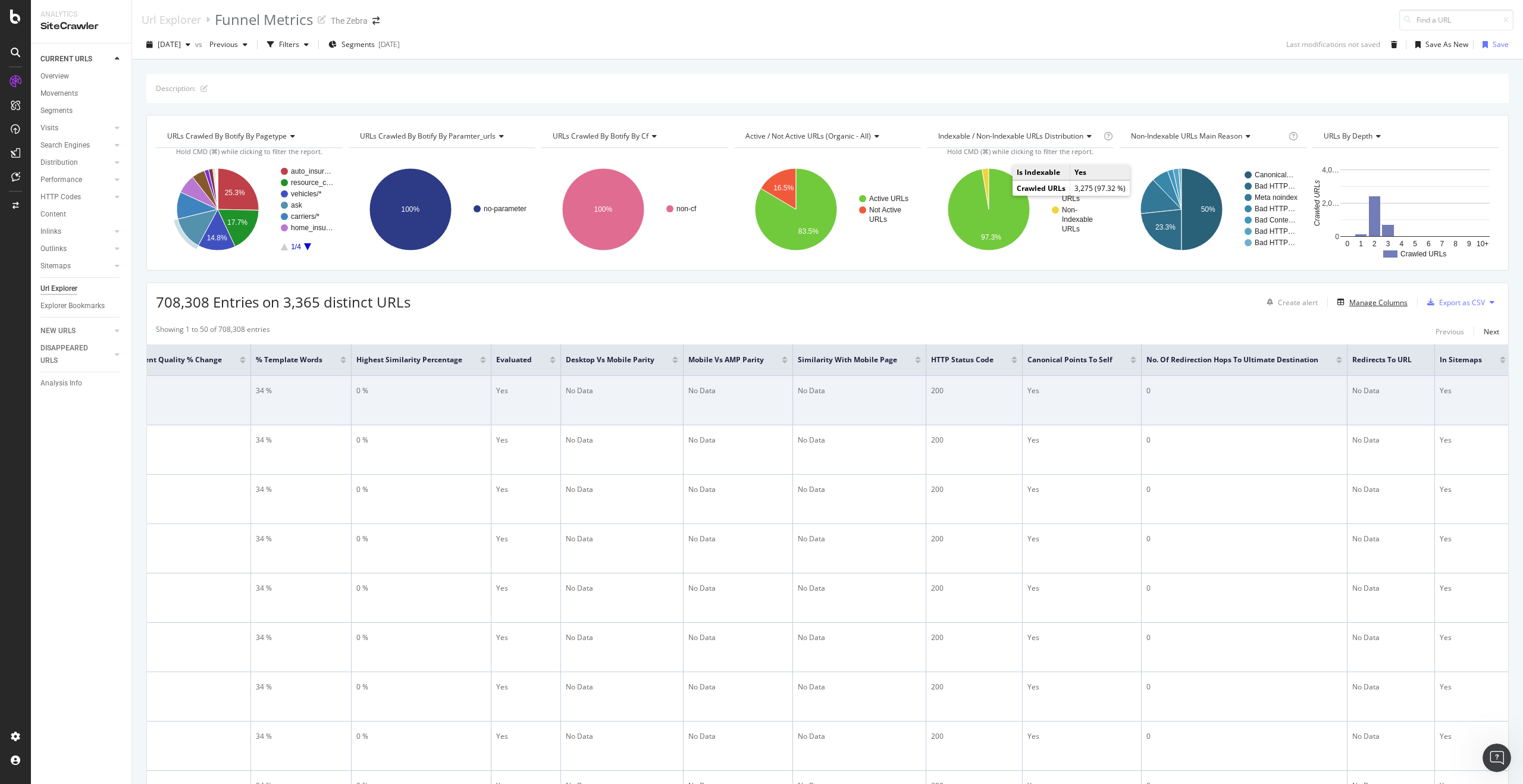
scroll to position [0, 8486]
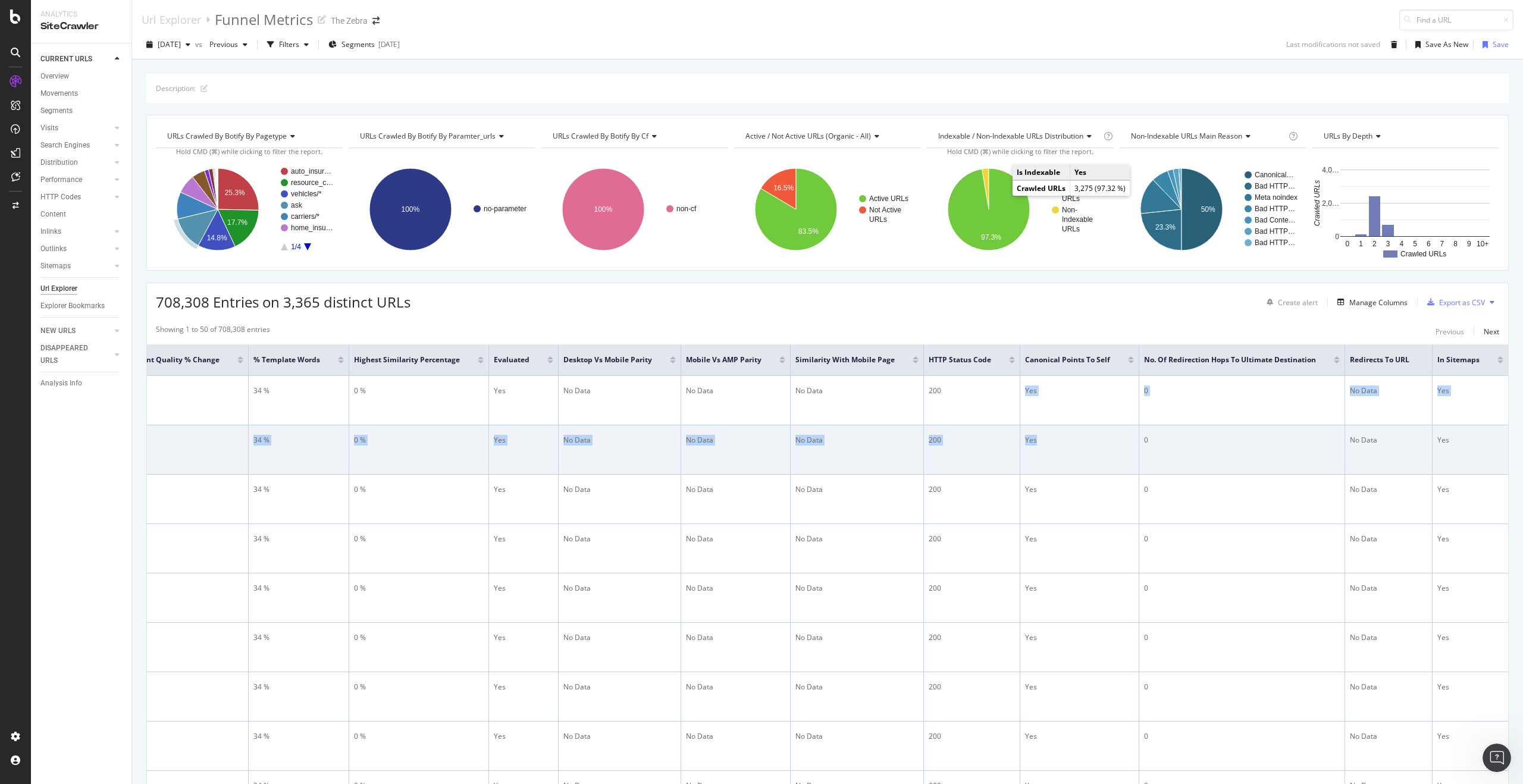
drag, startPoint x: 1025, startPoint y: 385, endPoint x: 1055, endPoint y: 452, distance: 73.4
click at [1055, 452] on td "Yes" at bounding box center [1079, 449] width 119 height 49
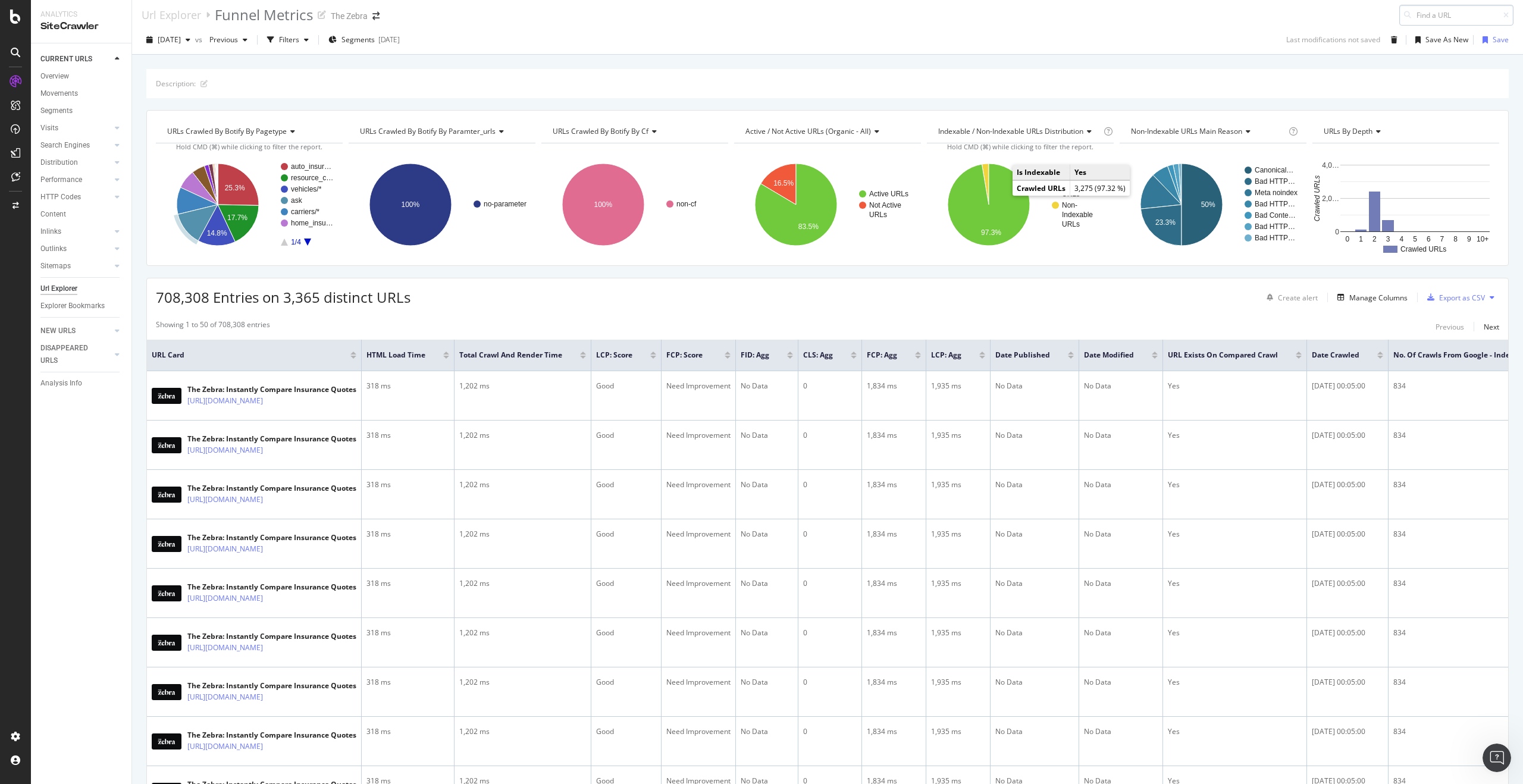
scroll to position [103, 0]
